Goal: Task Accomplishment & Management: Use online tool/utility

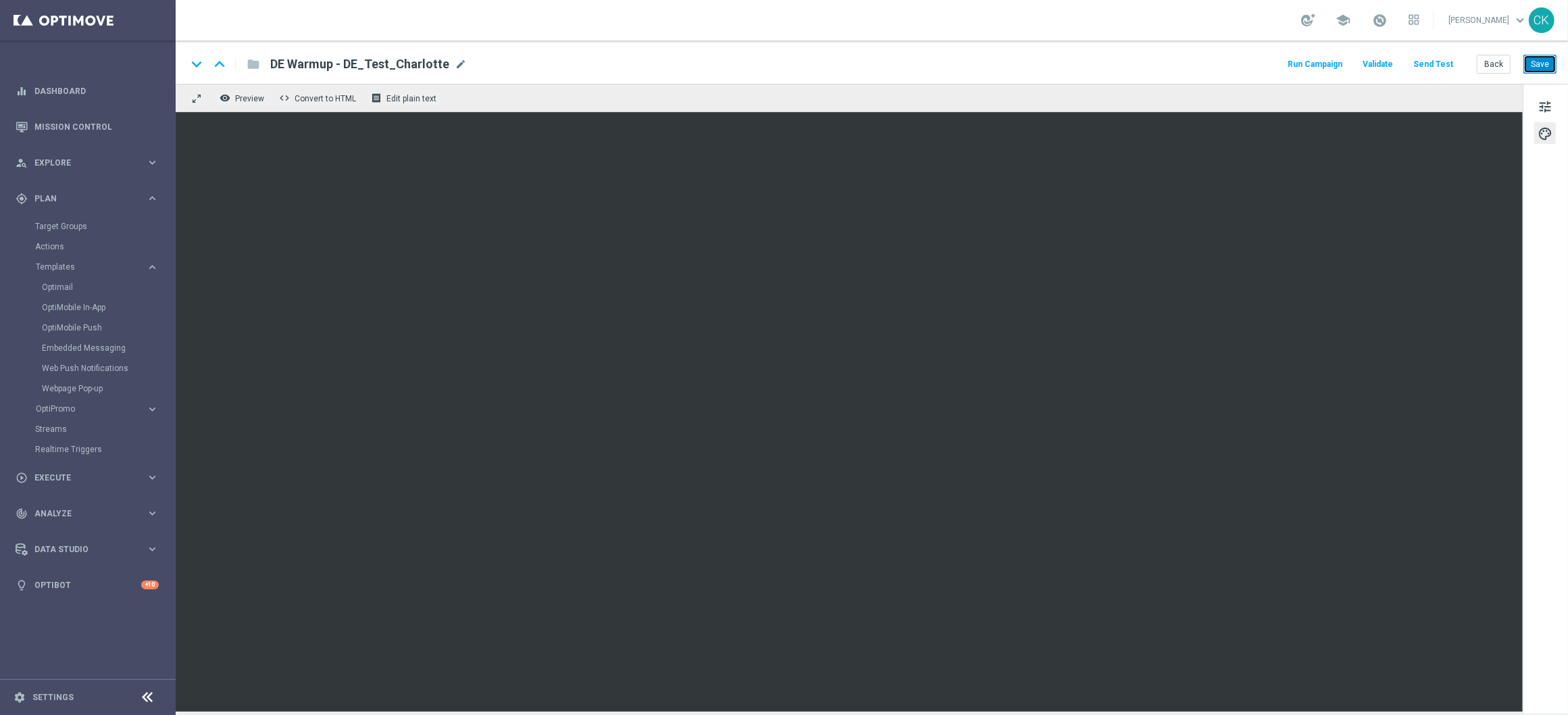
click at [1541, 66] on button "Save" at bounding box center [1540, 64] width 33 height 19
click at [1492, 64] on button "Back" at bounding box center [1494, 64] width 34 height 19
